Goal: Submit feedback/report problem: Submit feedback/report problem

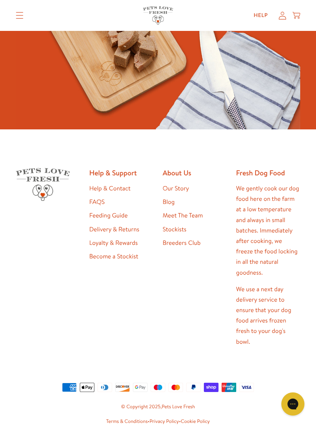
scroll to position [1839, 0]
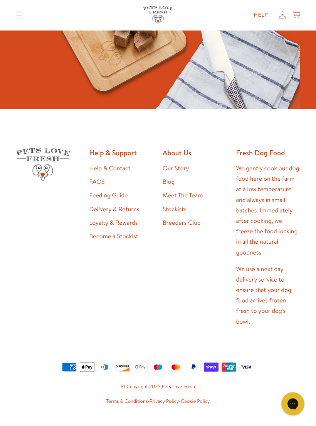
click at [126, 164] on link "Help & Contact" at bounding box center [110, 168] width 41 height 8
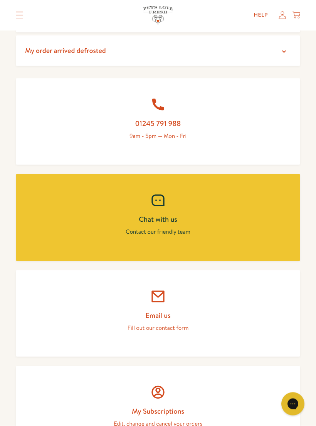
scroll to position [323, 0]
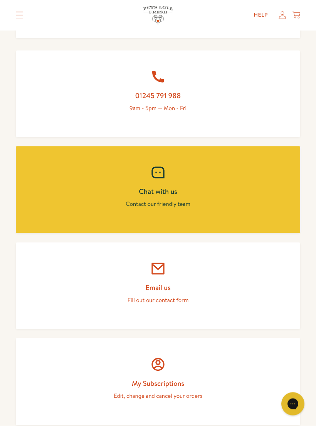
click at [167, 277] on link "Email us Fill out our contact form" at bounding box center [158, 285] width 285 height 87
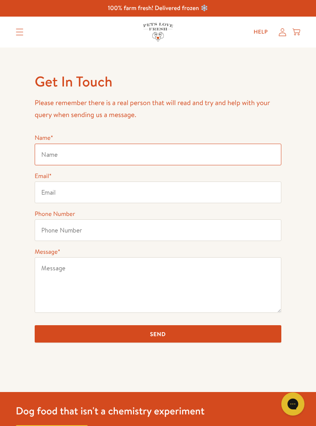
click at [71, 152] on input "Name *" at bounding box center [158, 155] width 247 height 22
type input "June Lindsay"
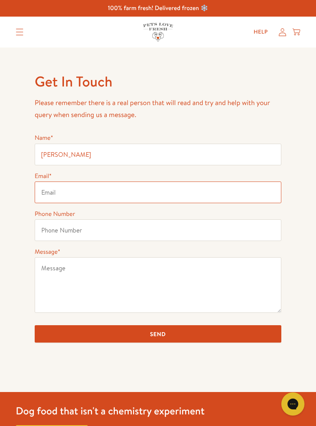
click at [53, 195] on input "Email *" at bounding box center [158, 192] width 247 height 22
type input "junelindsay3@icloud.com"
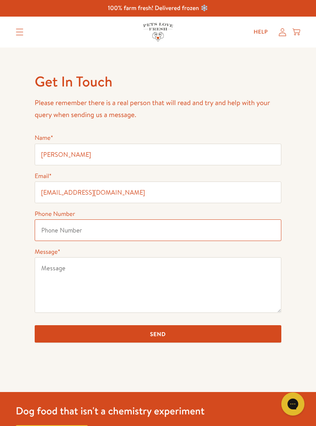
click at [59, 227] on input "Phone Number" at bounding box center [158, 230] width 247 height 22
type input "07759145736"
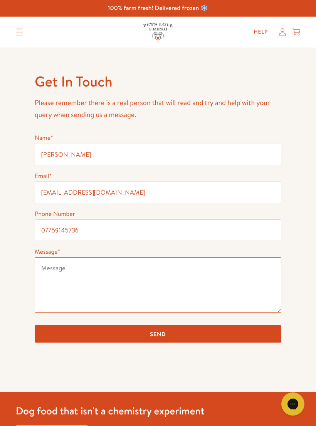
click at [59, 265] on textarea "Message *" at bounding box center [158, 285] width 247 height 56
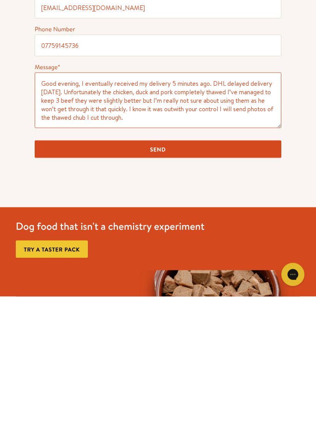
scroll to position [56, 0]
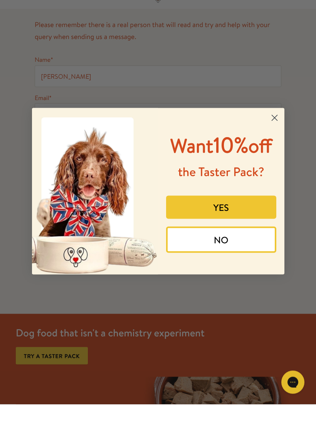
click at [272, 133] on circle "Close dialog" at bounding box center [274, 139] width 13 height 13
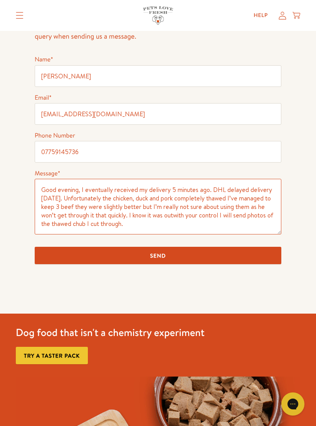
click at [138, 226] on textarea "Good evening, I eventually received my delivery 5 minutes ago. DHL delayed deli…" at bounding box center [158, 207] width 247 height 56
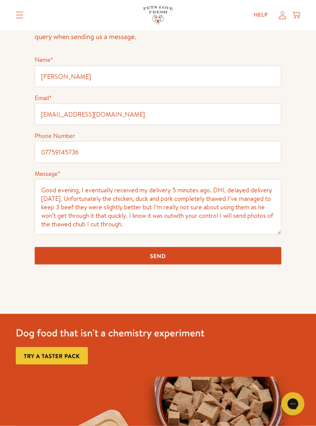
click at [295, 399] on div "Gorgias live chat" at bounding box center [293, 403] width 15 height 15
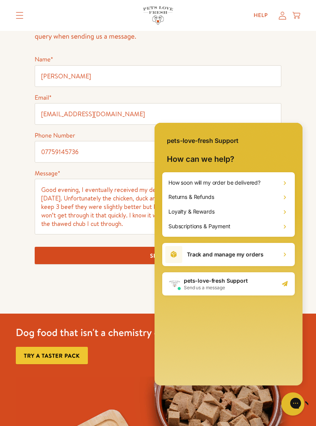
click at [295, 89] on div "Get In Touch Please remember there is a real person that will read and try and …" at bounding box center [158, 141] width 316 height 344
click at [292, 112] on div "Get In Touch Please remember there is a real person that will read and try and …" at bounding box center [158, 141] width 316 height 344
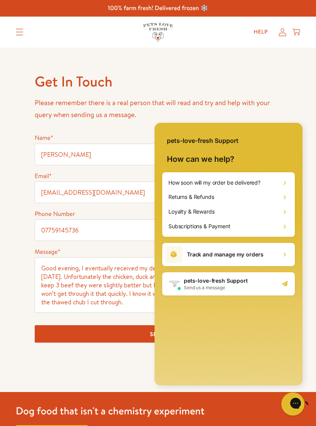
click at [316, 403] on icon "Gorgias live chat" at bounding box center [320, 402] width 7 height 7
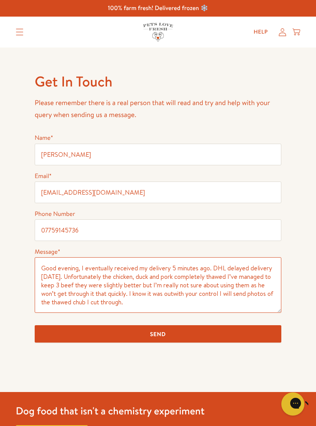
click at [138, 304] on textarea "Good evening, I eventually received my delivery 5 minutes ago. DHL delayed deli…" at bounding box center [158, 285] width 247 height 56
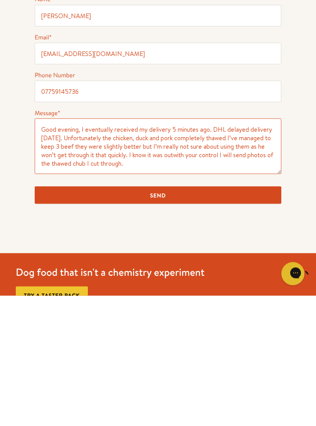
click at [139, 249] on textarea "Good evening, I eventually received my delivery 5 minutes ago. DHL delayed deli…" at bounding box center [158, 277] width 247 height 56
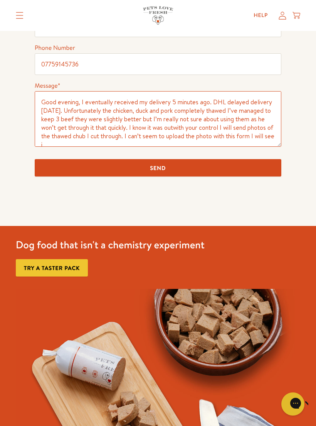
scroll to position [3, 0]
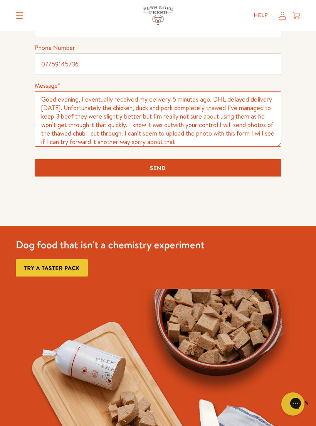
type textarea "Good evening, I eventually received my delivery 5 minutes ago. DHL delayed deli…"
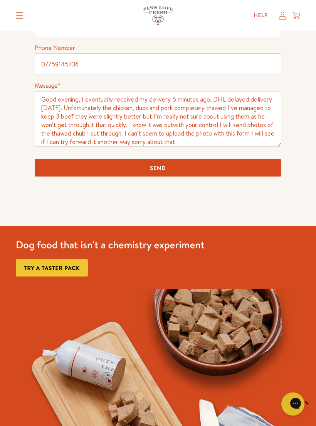
click at [173, 172] on input "Send" at bounding box center [158, 167] width 247 height 17
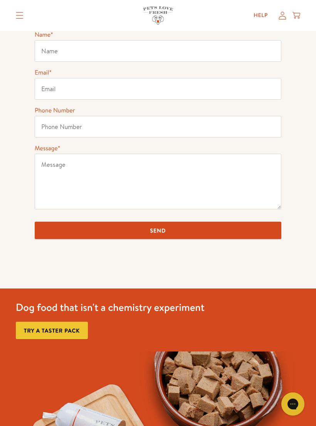
scroll to position [98, 0]
